Goal: Communication & Community: Answer question/provide support

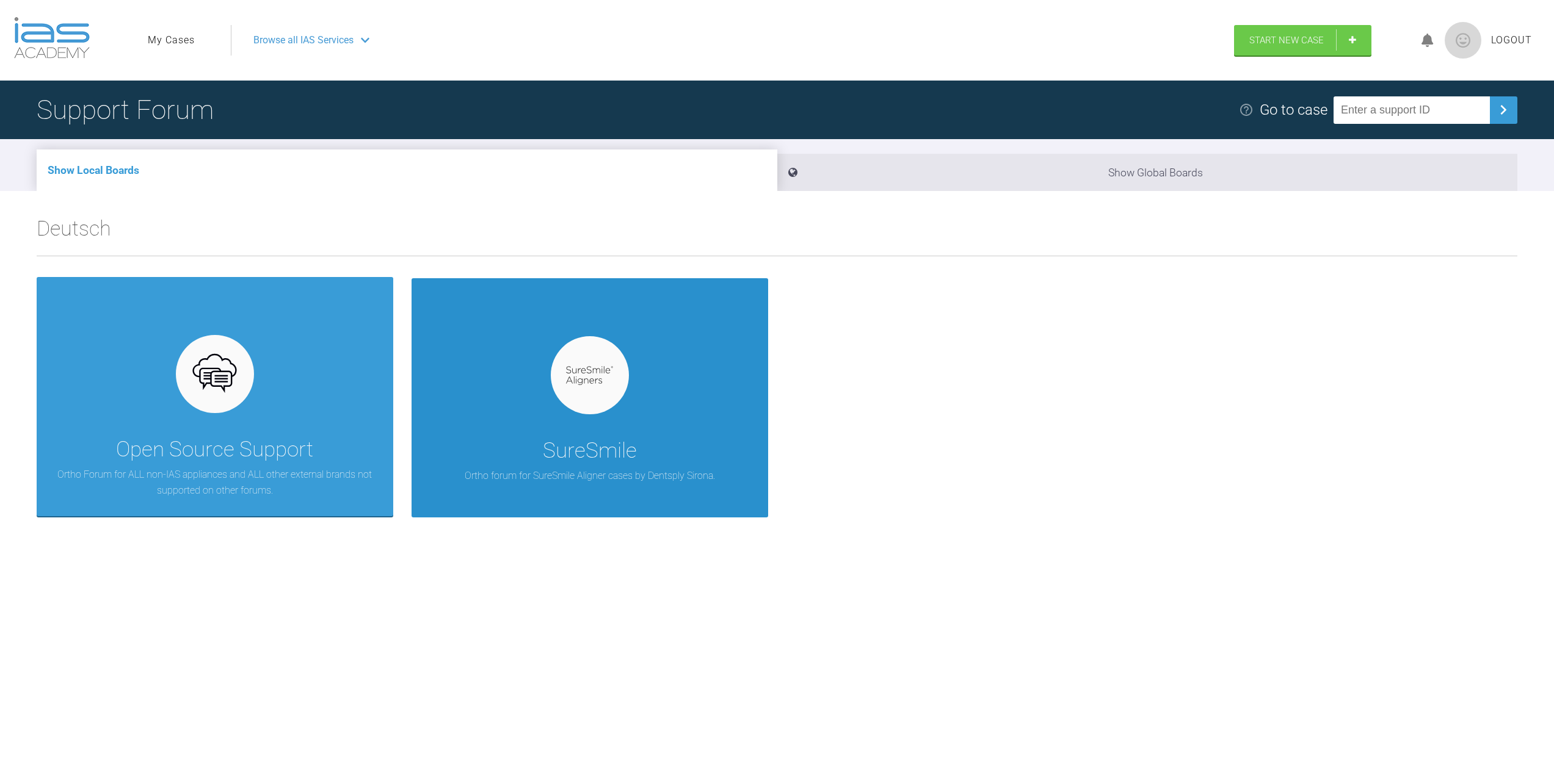
click at [628, 372] on div at bounding box center [589, 375] width 78 height 78
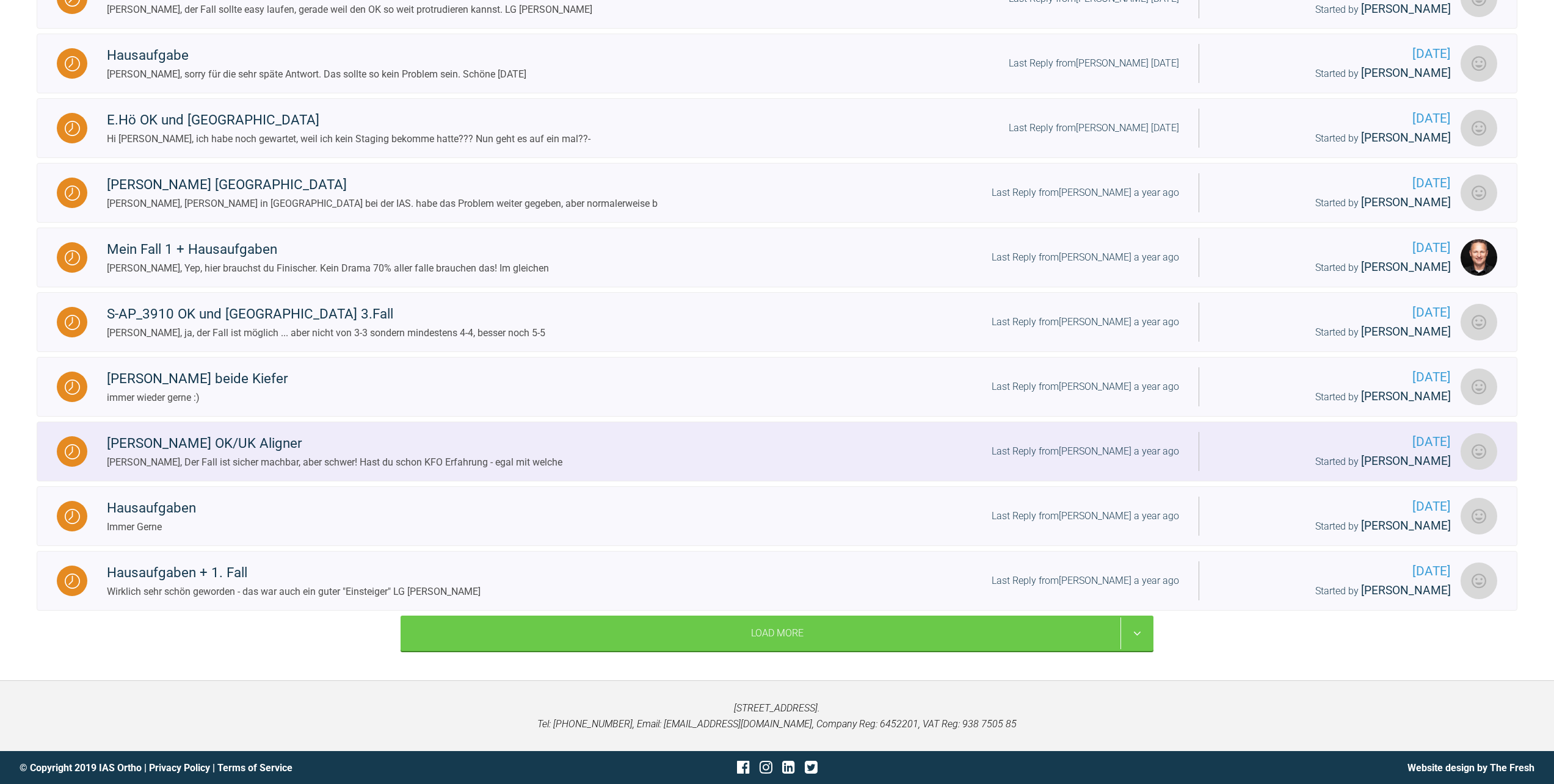
scroll to position [606, 0]
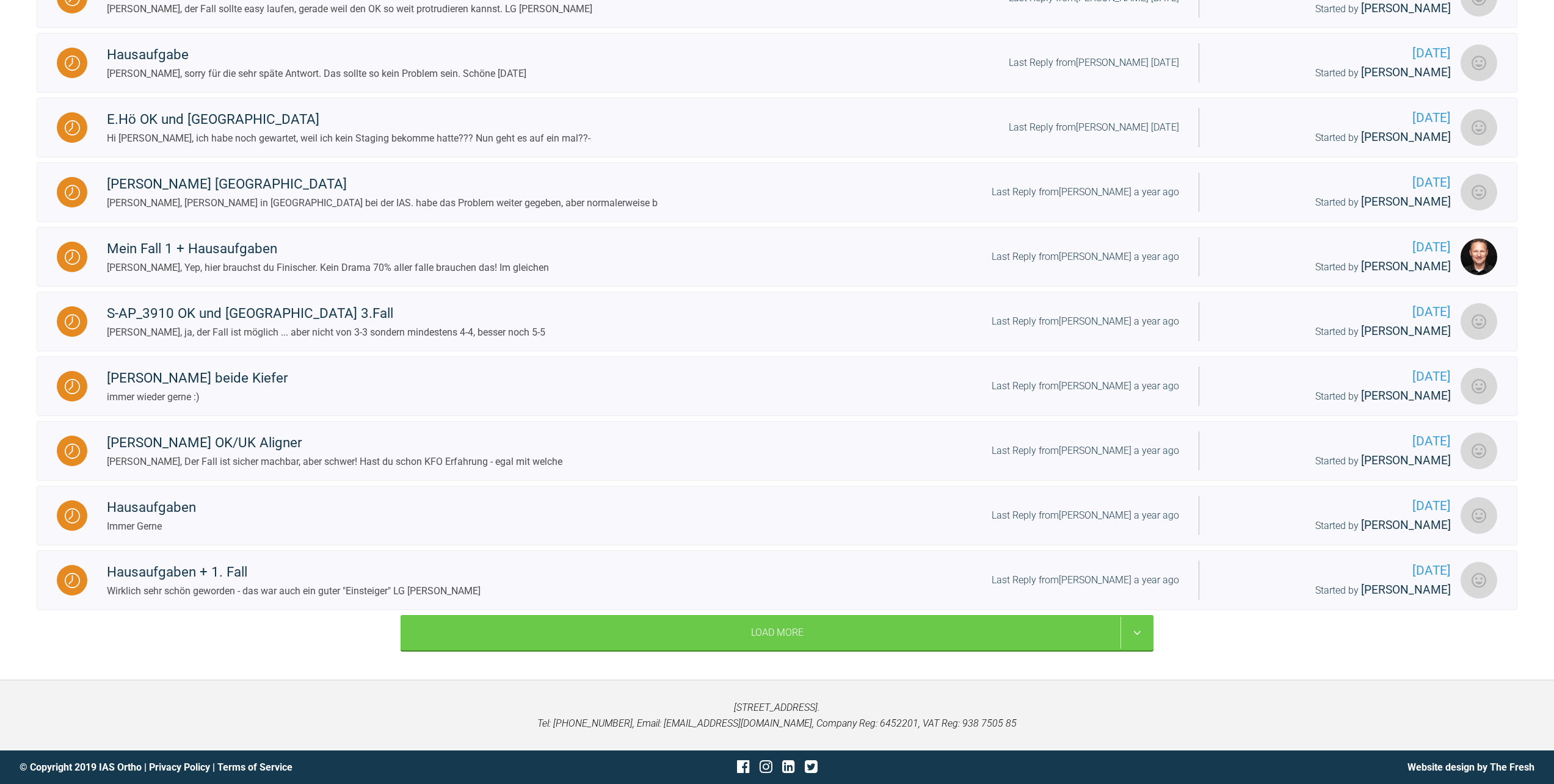
click at [745, 612] on div "Hausaufgaben Sure Smile Kurs 2025 [PERSON_NAME], da es ein SureSmile Kurs war w…" at bounding box center [776, 162] width 1480 height 906
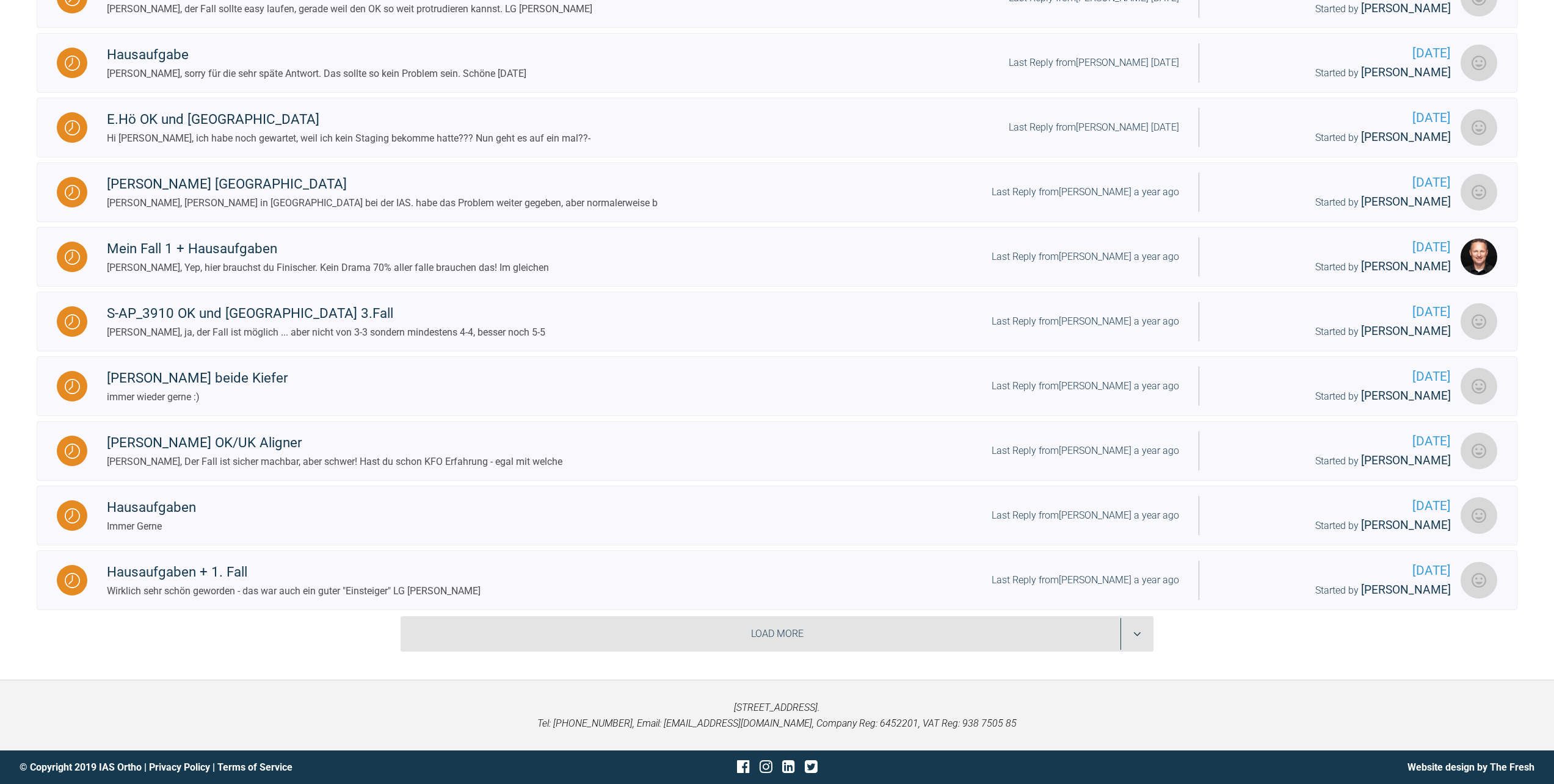
click at [746, 624] on div "Load More" at bounding box center [777, 634] width 753 height 35
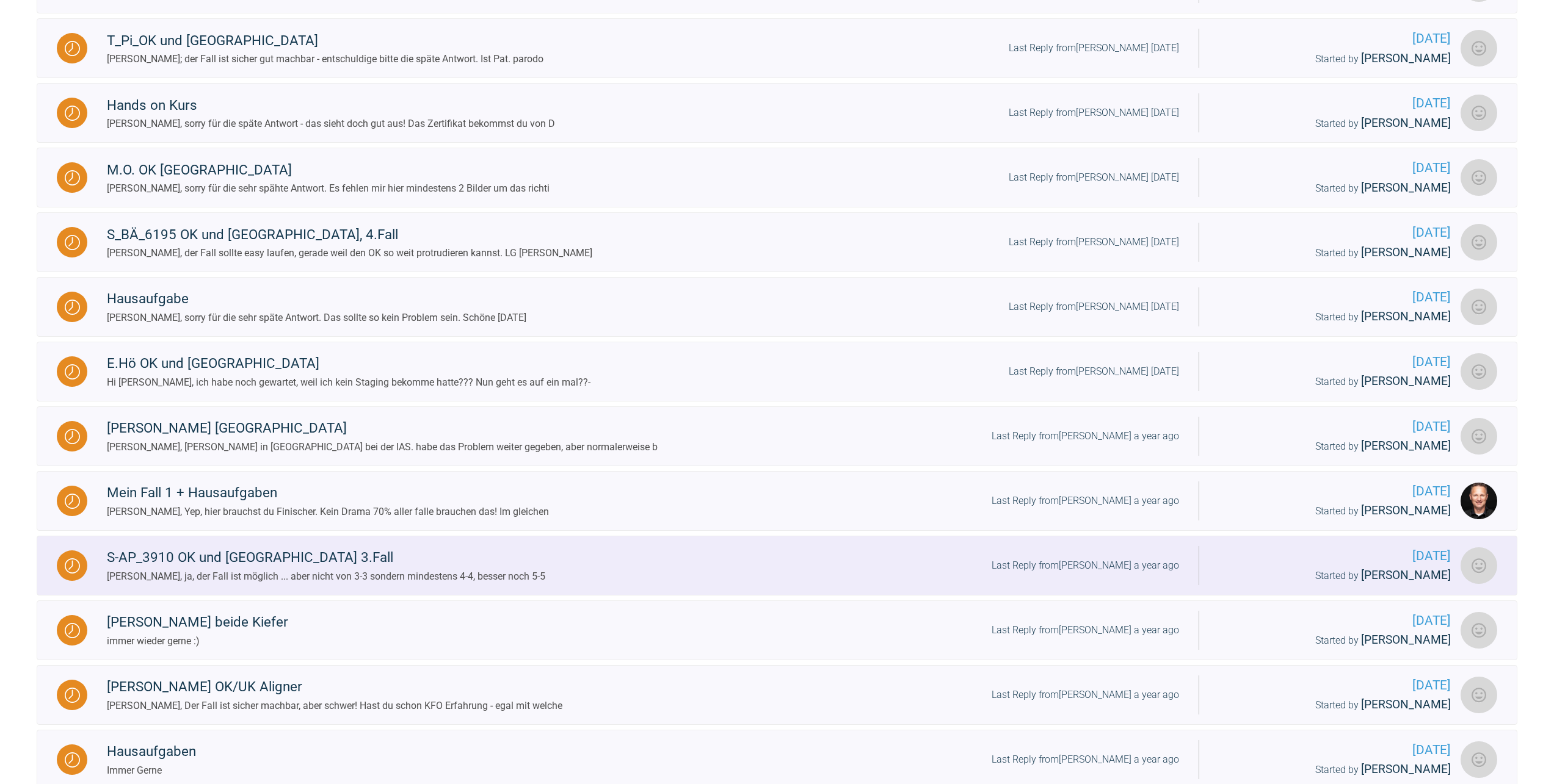
scroll to position [0, 0]
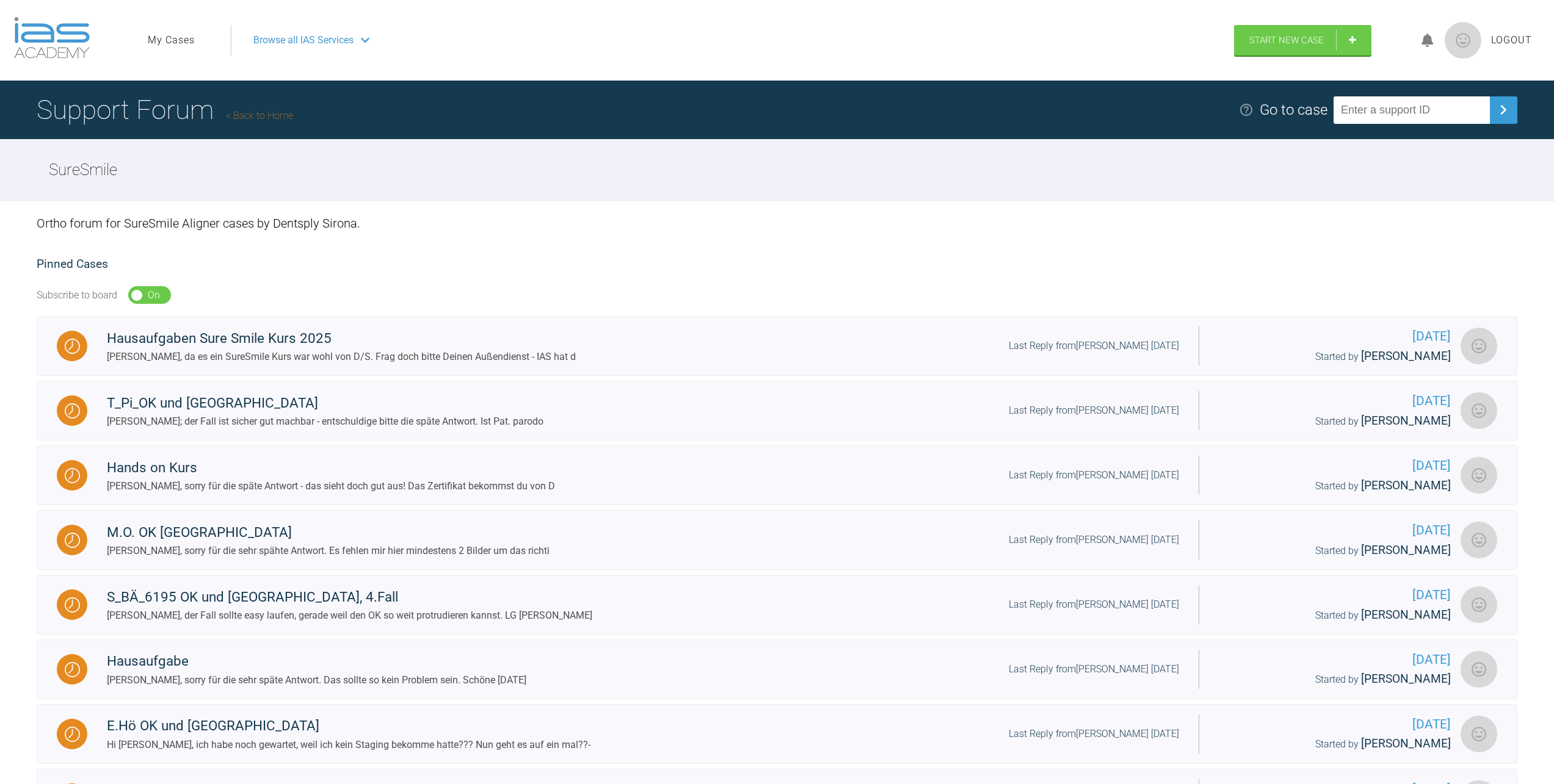
click at [172, 33] on link "My Cases" at bounding box center [171, 41] width 47 height 16
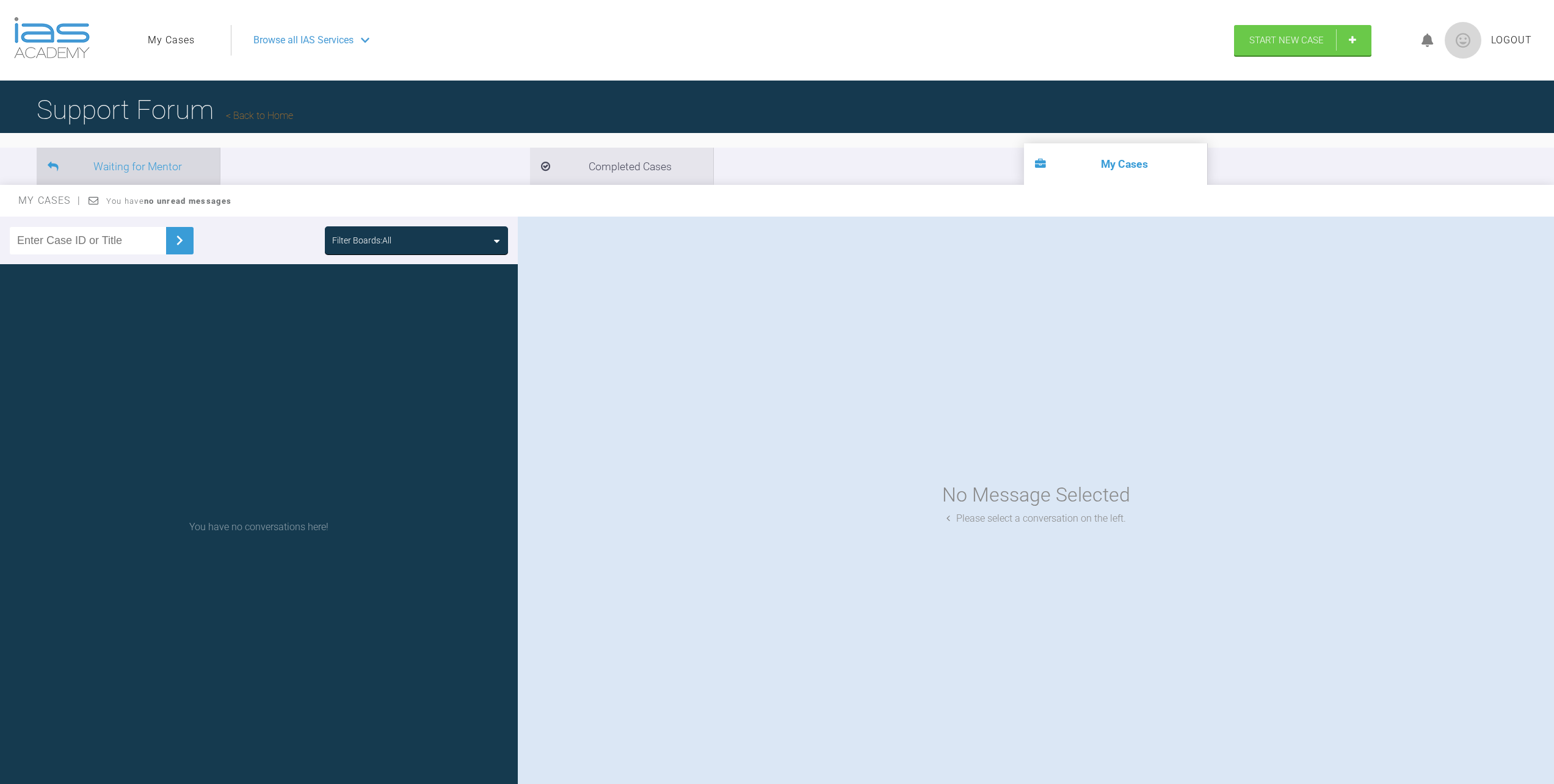
click at [110, 167] on li "Waiting for Mentor" at bounding box center [128, 166] width 183 height 37
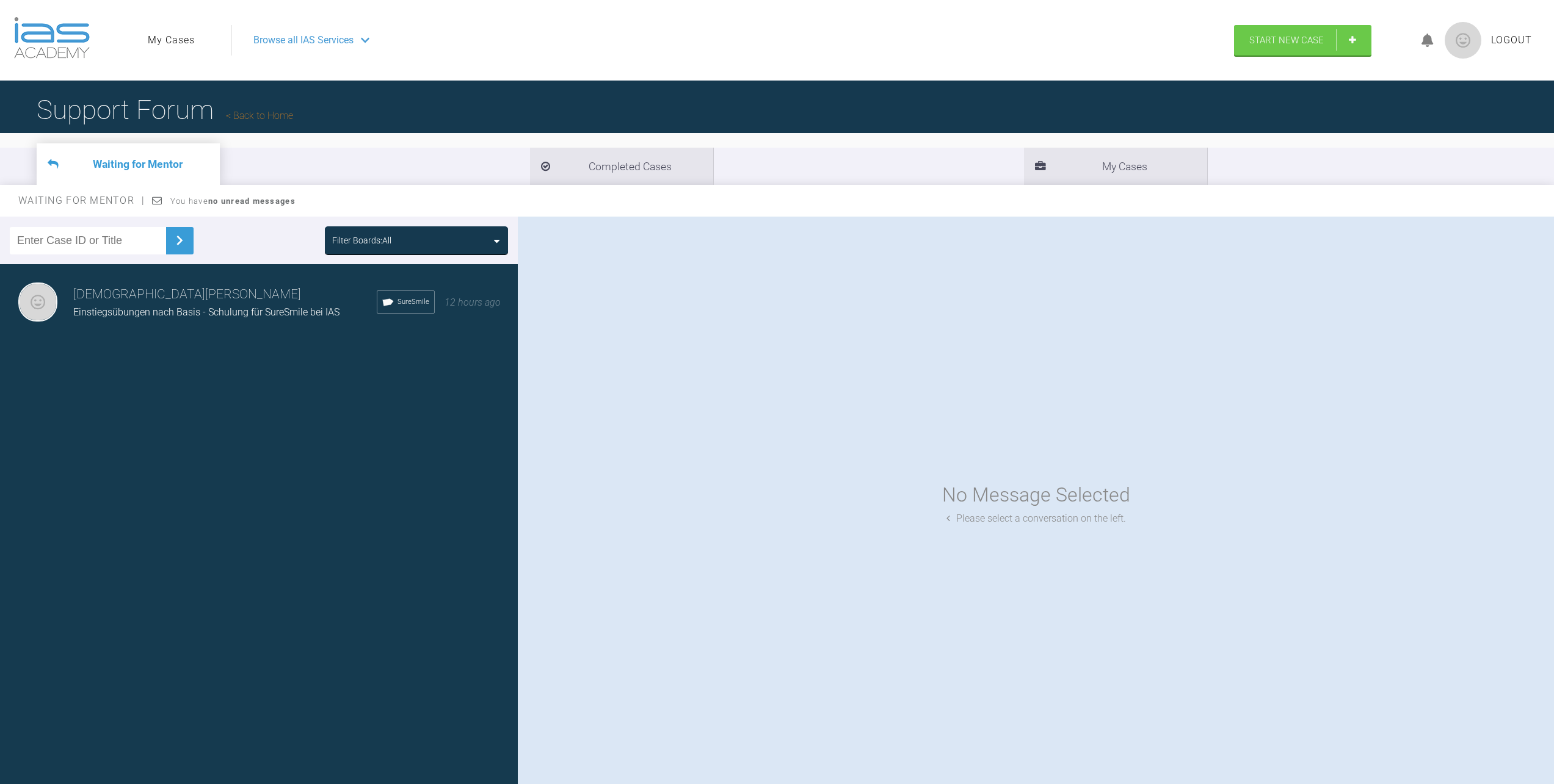
click at [165, 303] on h3 "[DEMOGRAPHIC_DATA][PERSON_NAME]" at bounding box center [225, 295] width 303 height 21
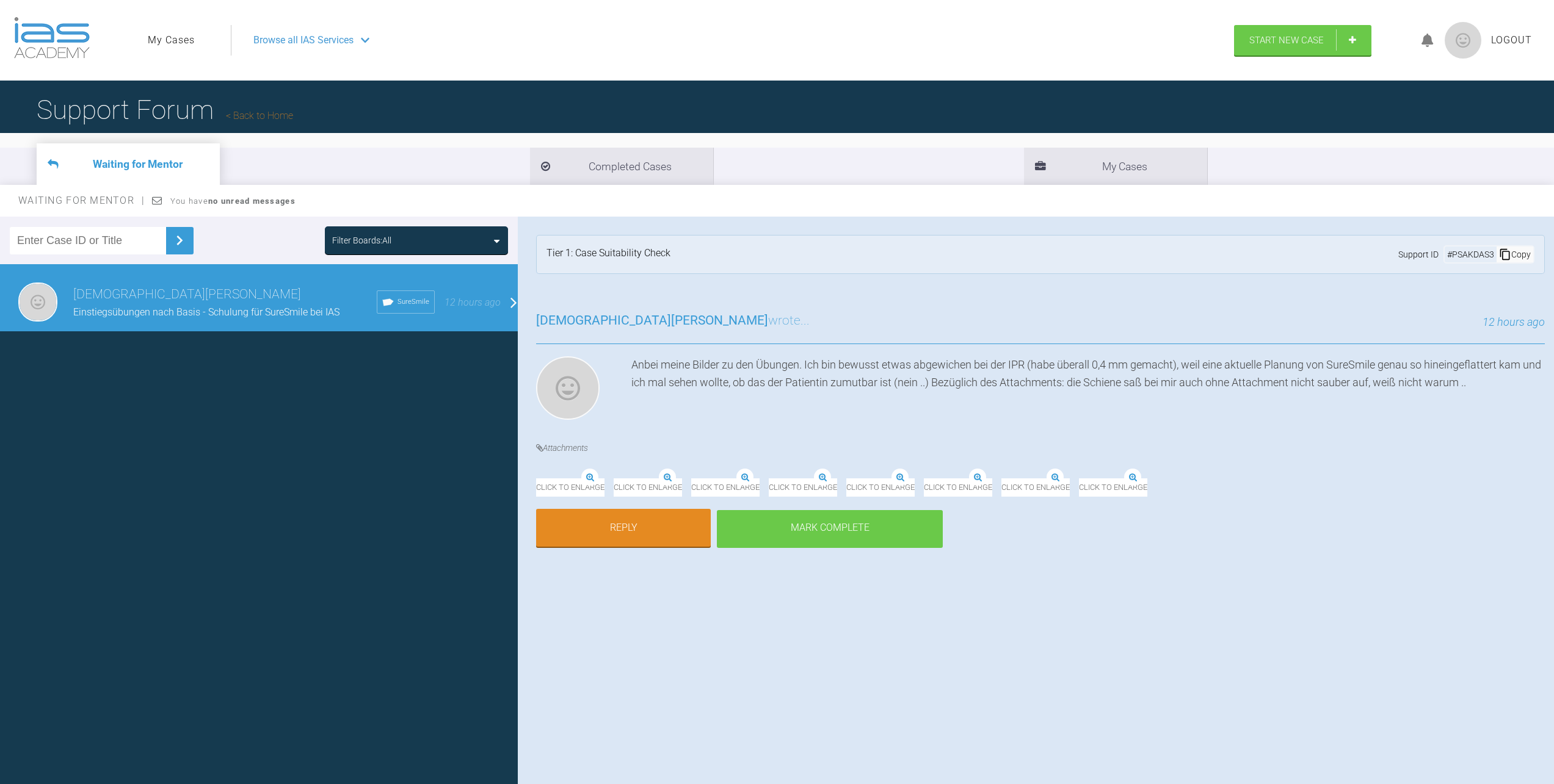
click at [795, 548] on div "Mark Complete" at bounding box center [830, 529] width 226 height 38
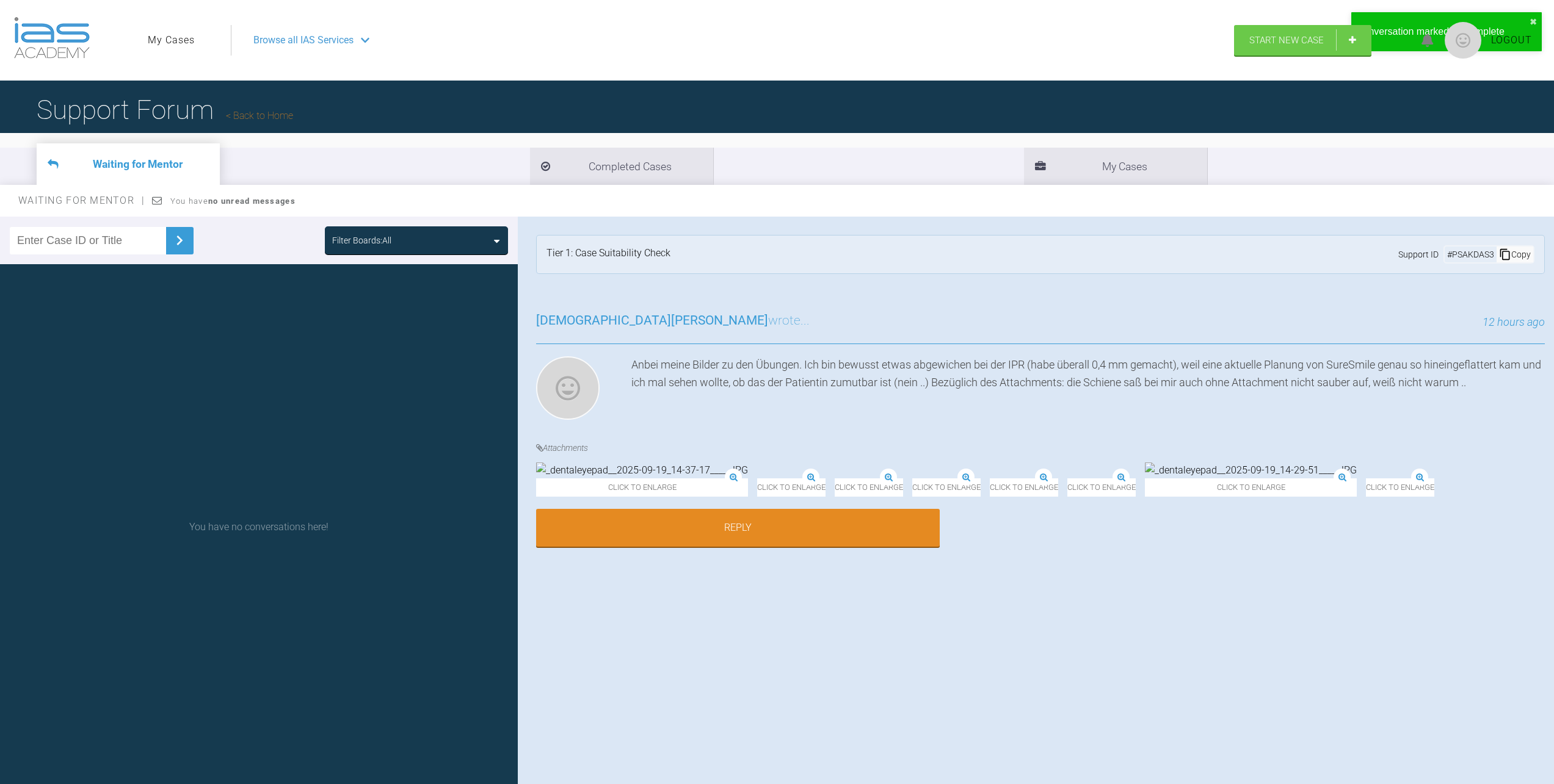
click at [795, 547] on link "Reply" at bounding box center [738, 527] width 404 height 38
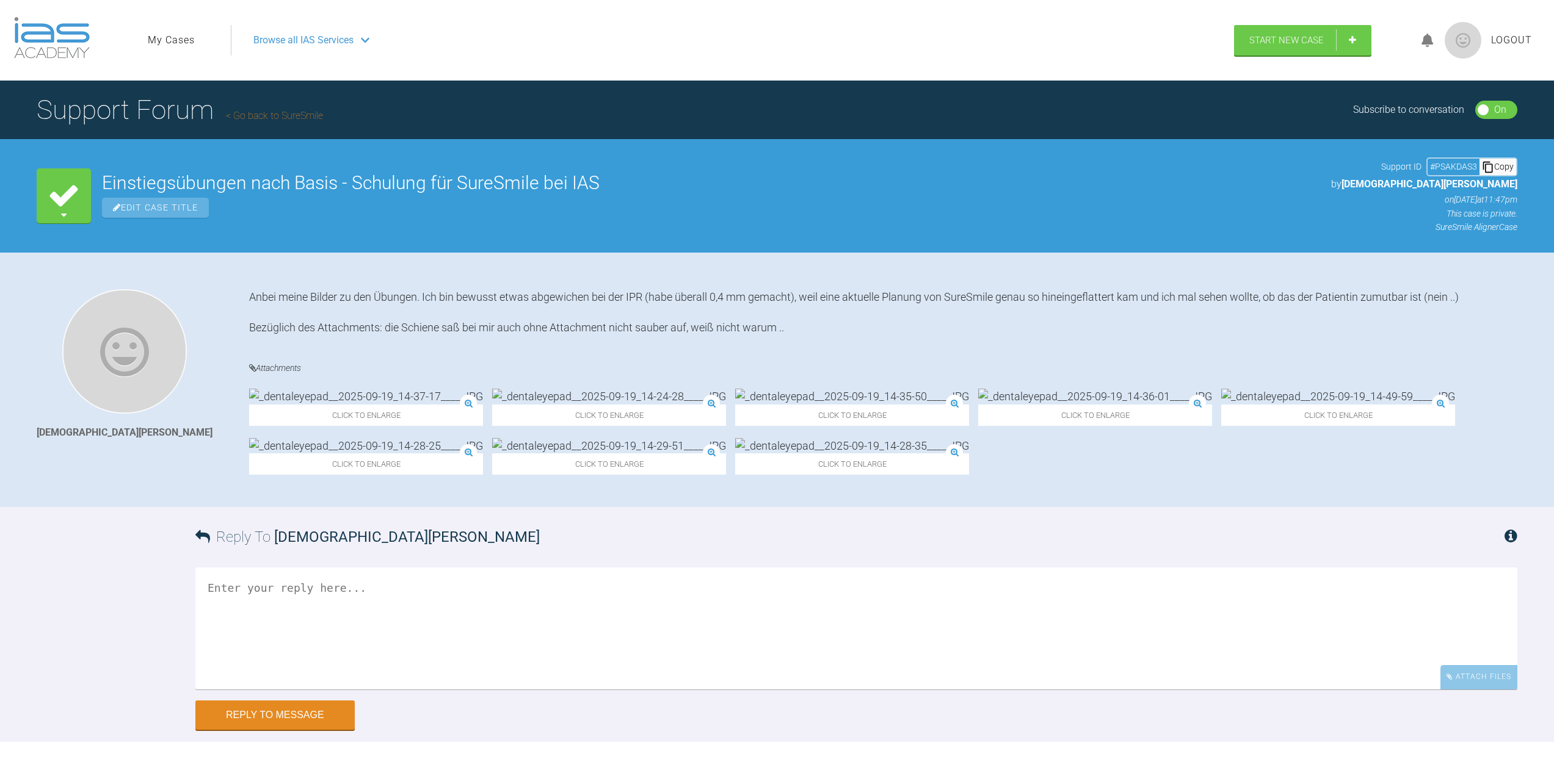
click at [278, 113] on link "Go back to SureSmile" at bounding box center [275, 115] width 97 height 11
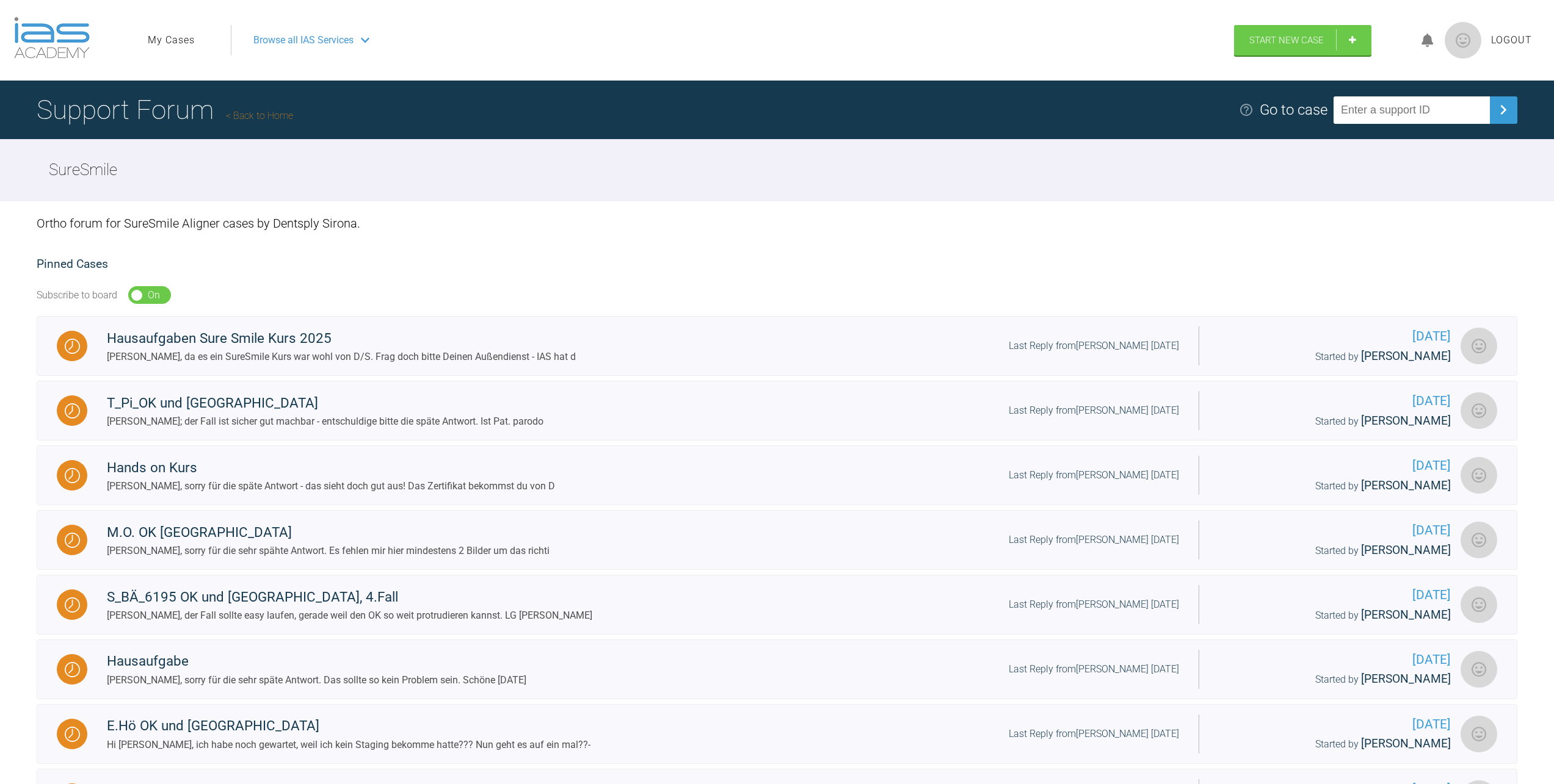
click at [172, 36] on link "My Cases" at bounding box center [171, 41] width 47 height 16
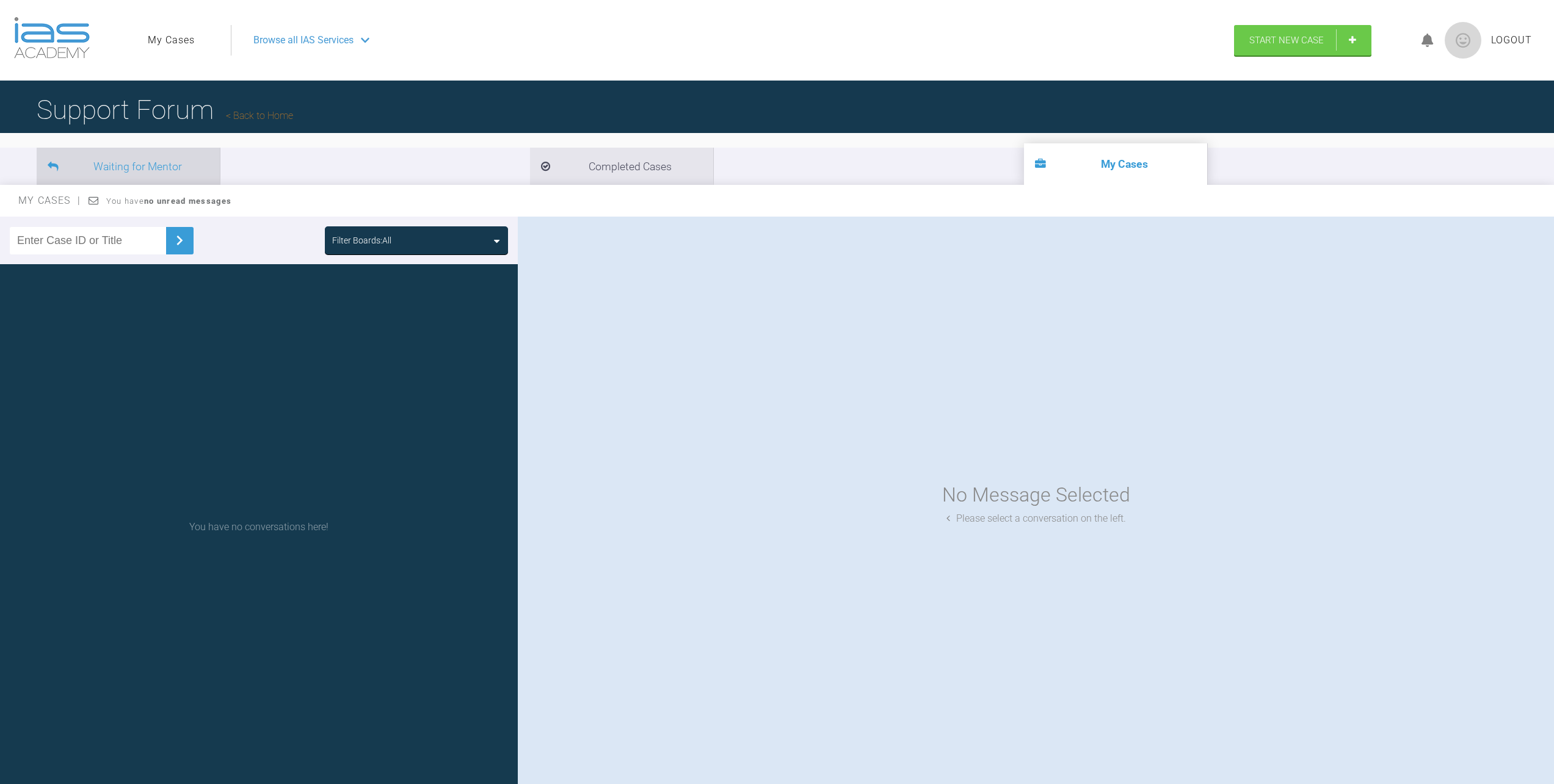
click at [151, 162] on li "Waiting for Mentor" at bounding box center [128, 166] width 183 height 37
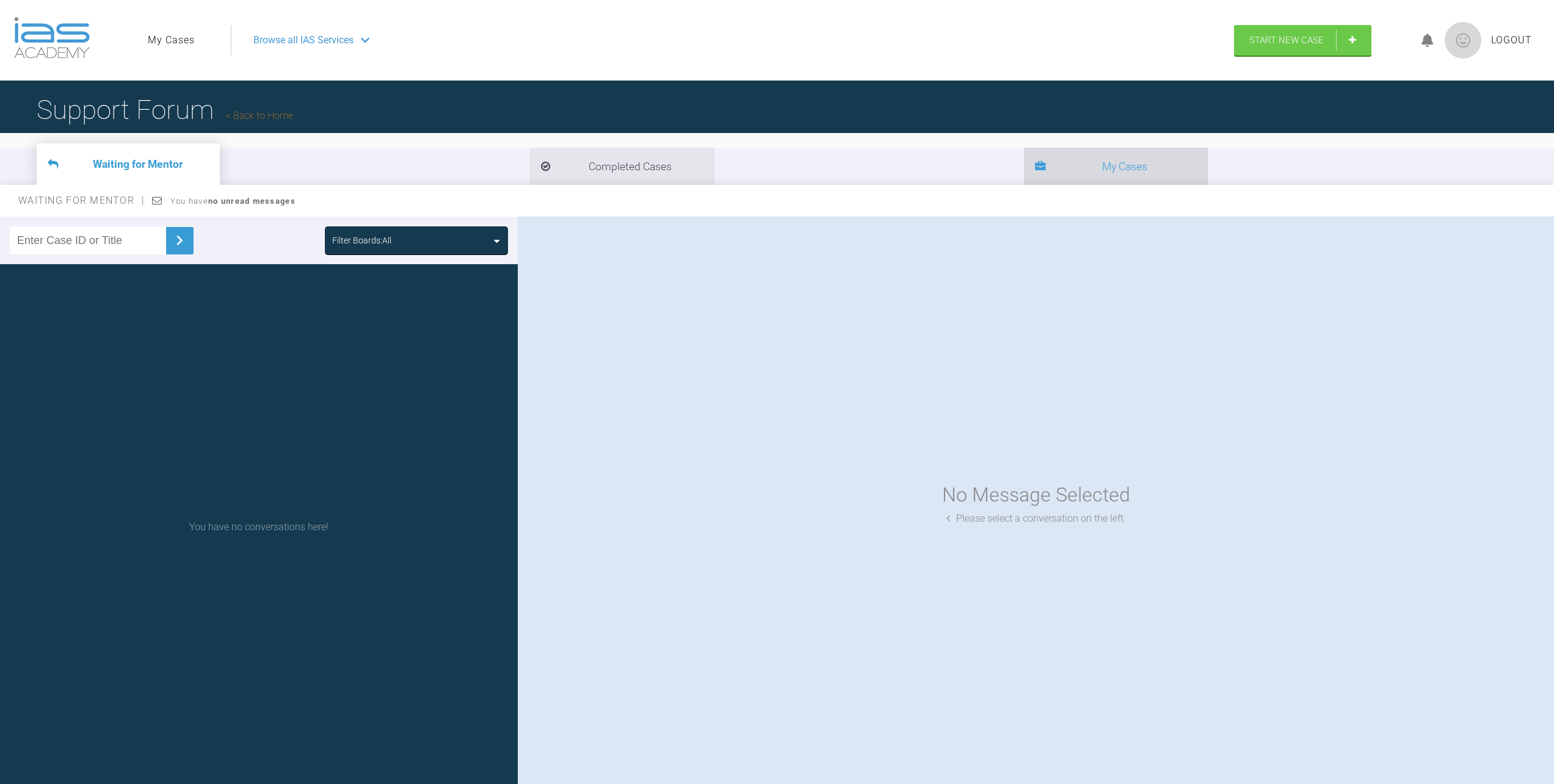
click at [1034, 162] on icon at bounding box center [1040, 167] width 11 height 11
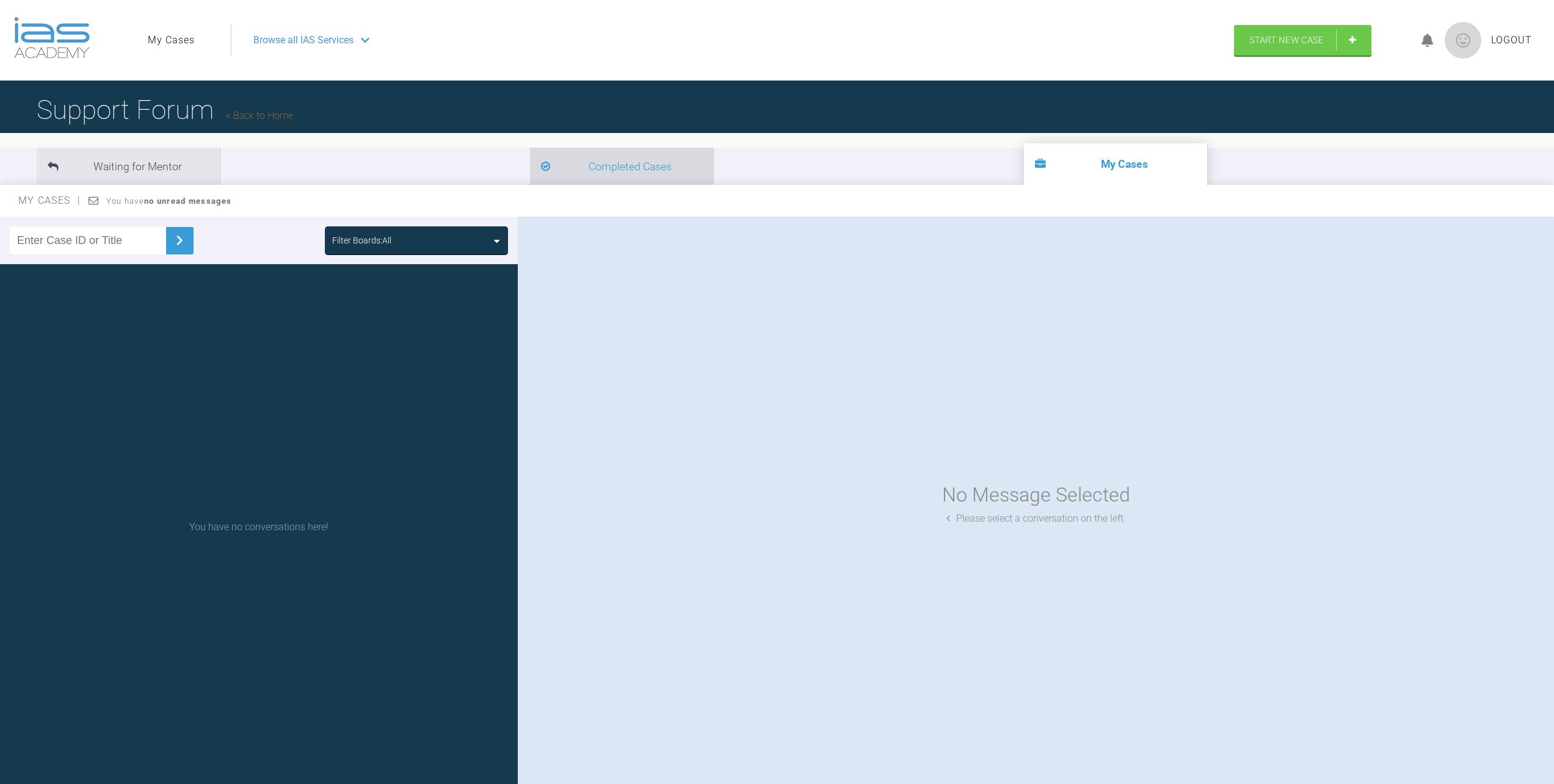
click at [541, 170] on icon at bounding box center [545, 167] width 9 height 11
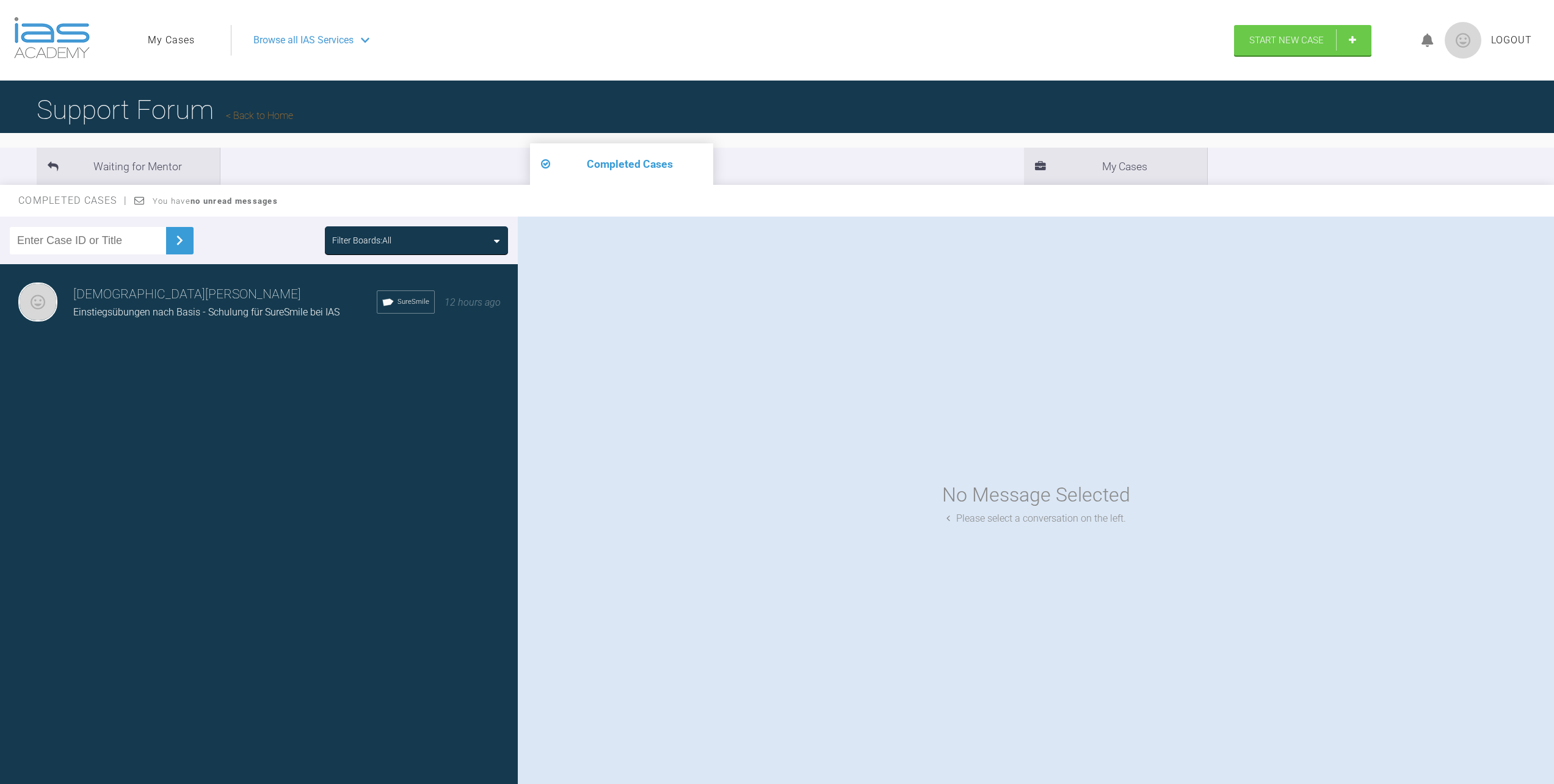
click at [387, 303] on icon at bounding box center [388, 302] width 14 height 14
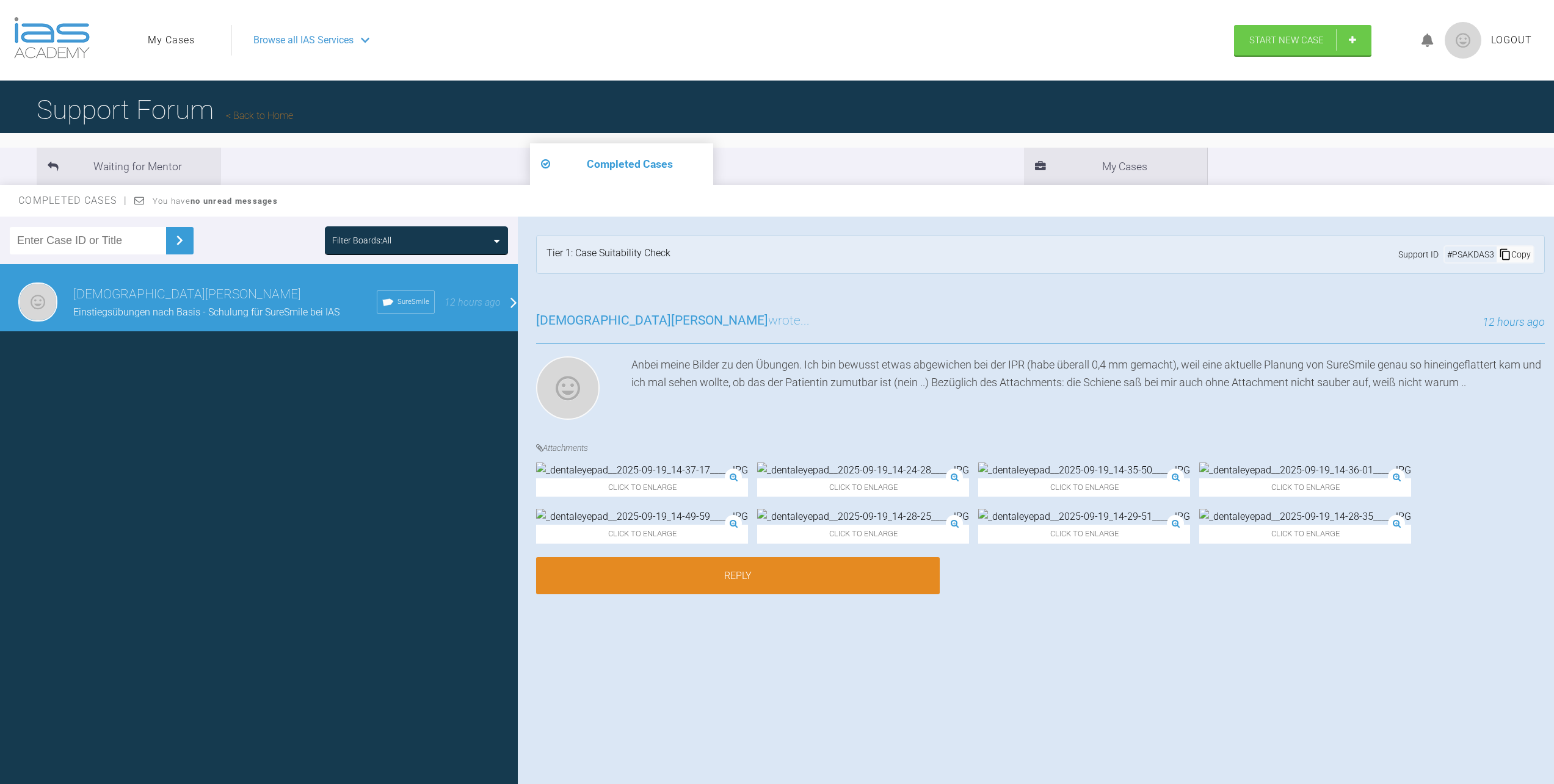
click at [760, 595] on link "Reply" at bounding box center [738, 576] width 404 height 38
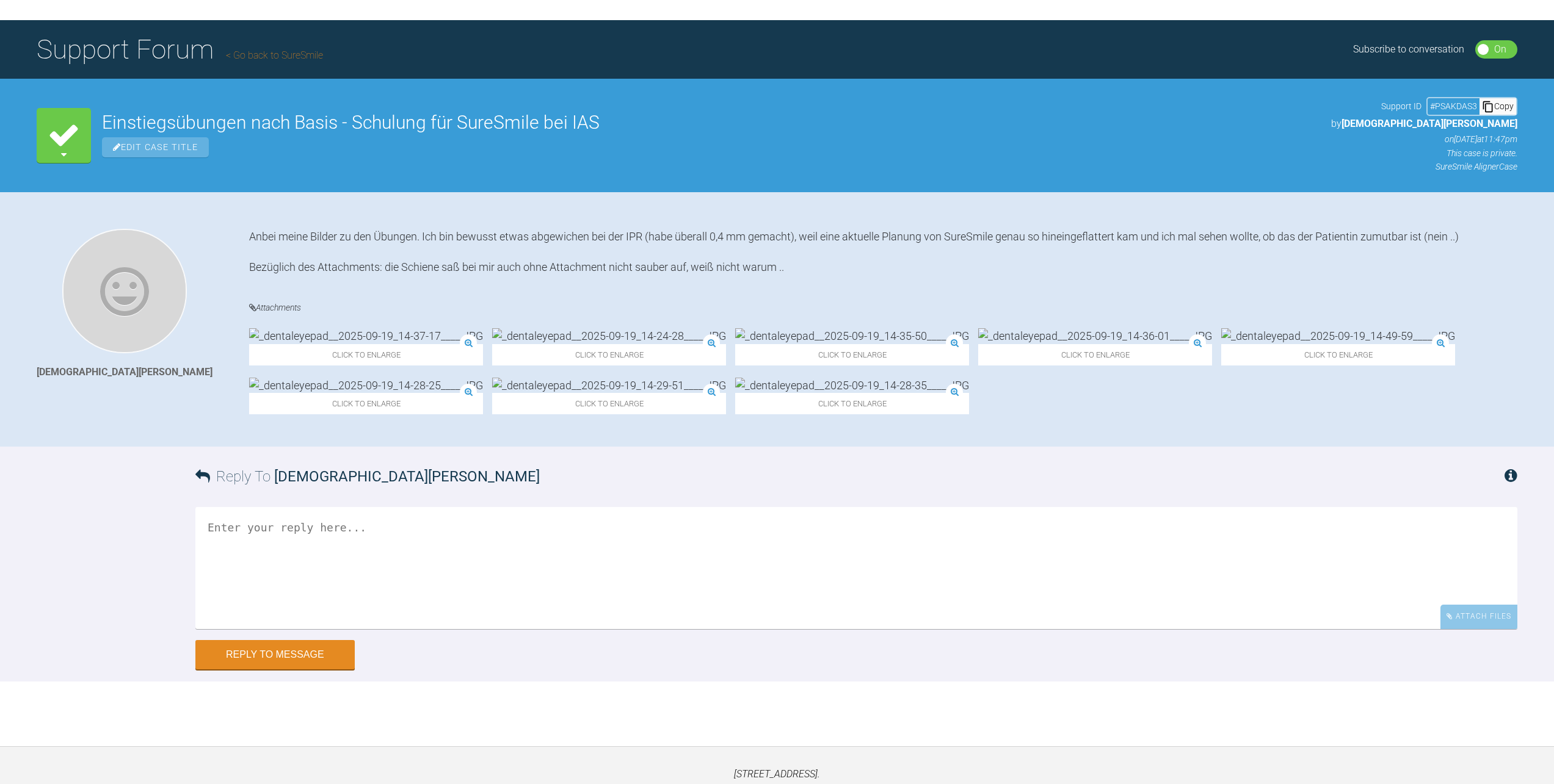
scroll to position [127, 0]
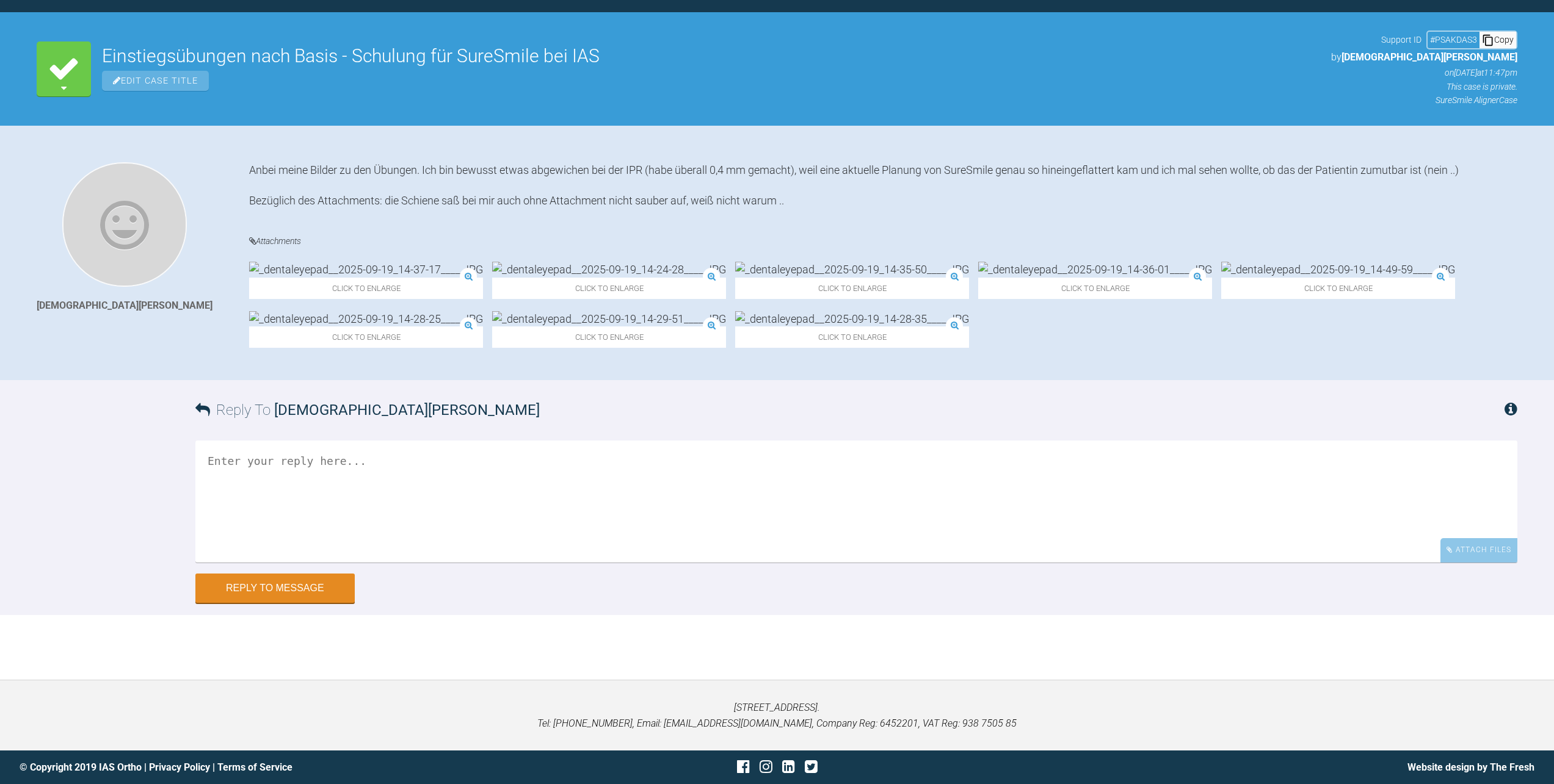
click at [446, 505] on textarea at bounding box center [856, 502] width 1322 height 122
